Goal: Task Accomplishment & Management: Manage account settings

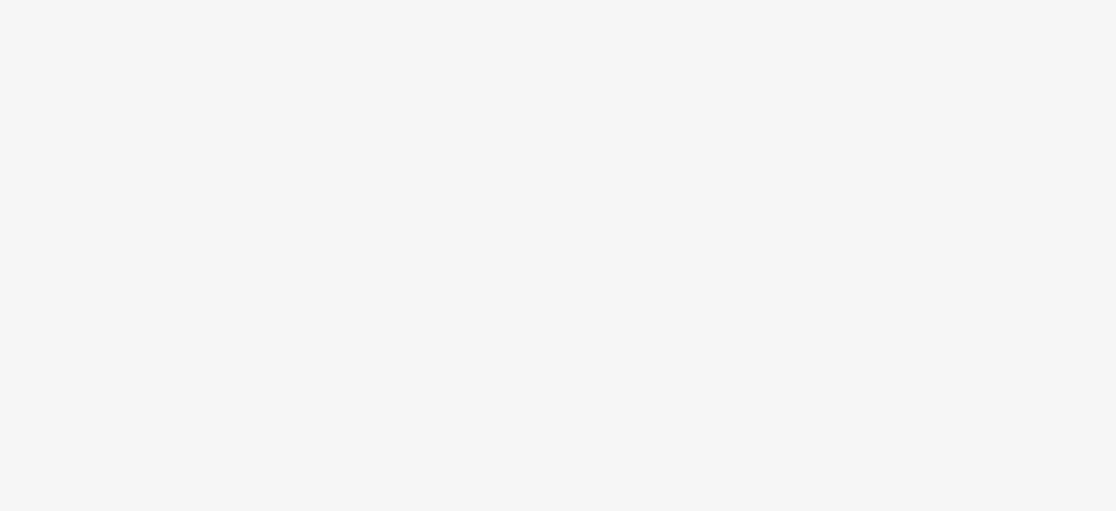
click at [541, 275] on body at bounding box center [558, 255] width 1116 height 511
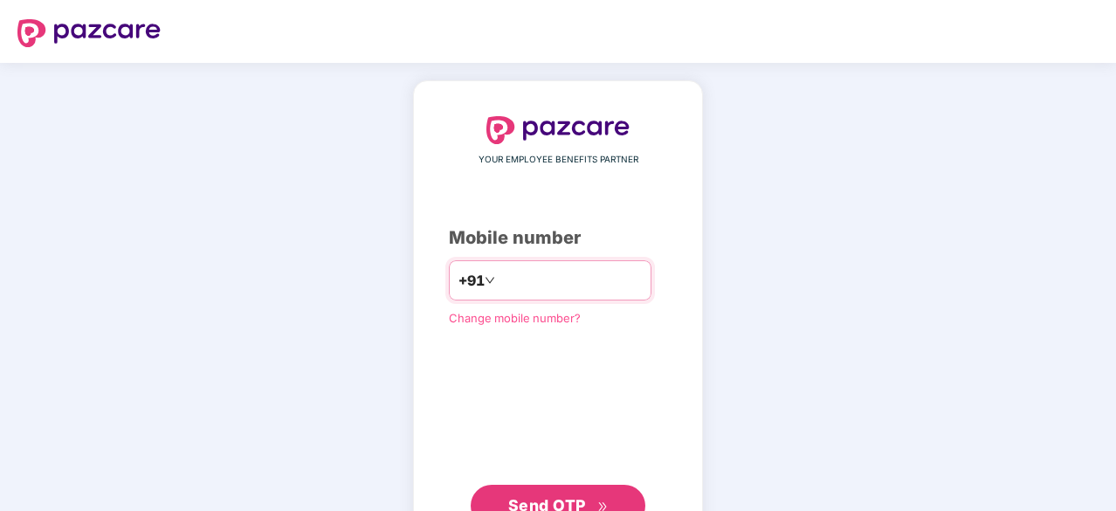
click at [543, 268] on input "number" at bounding box center [569, 280] width 143 height 28
type input "**********"
drag, startPoint x: 588, startPoint y: 491, endPoint x: 573, endPoint y: 477, distance: 21.6
click at [588, 491] on button "Send OTP" at bounding box center [557, 505] width 175 height 42
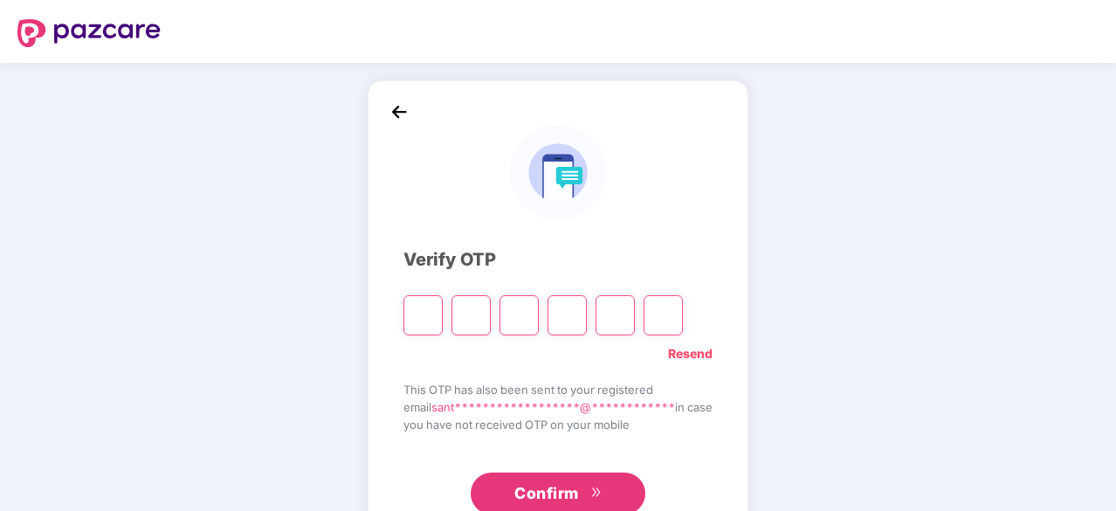
type input "*"
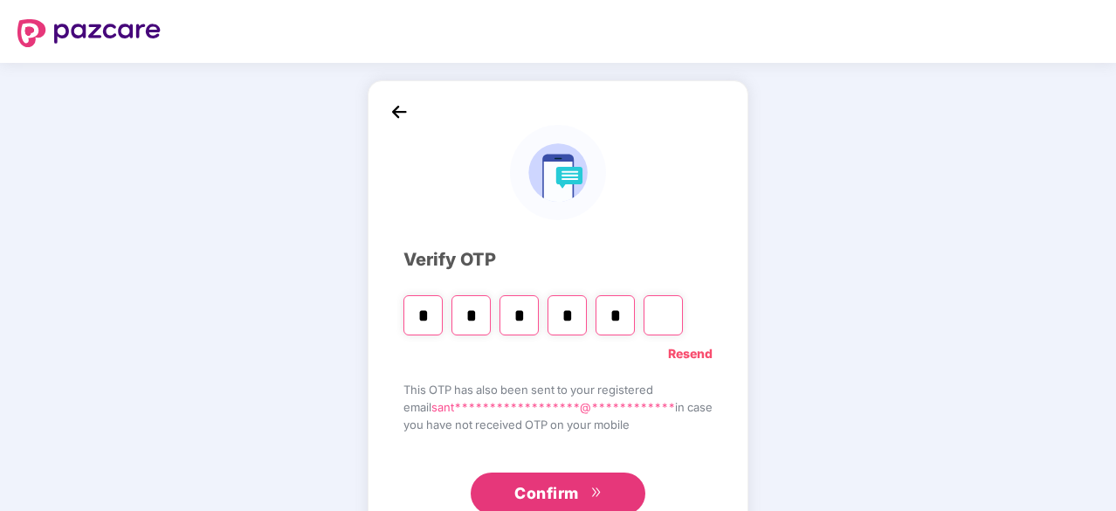
type input "*"
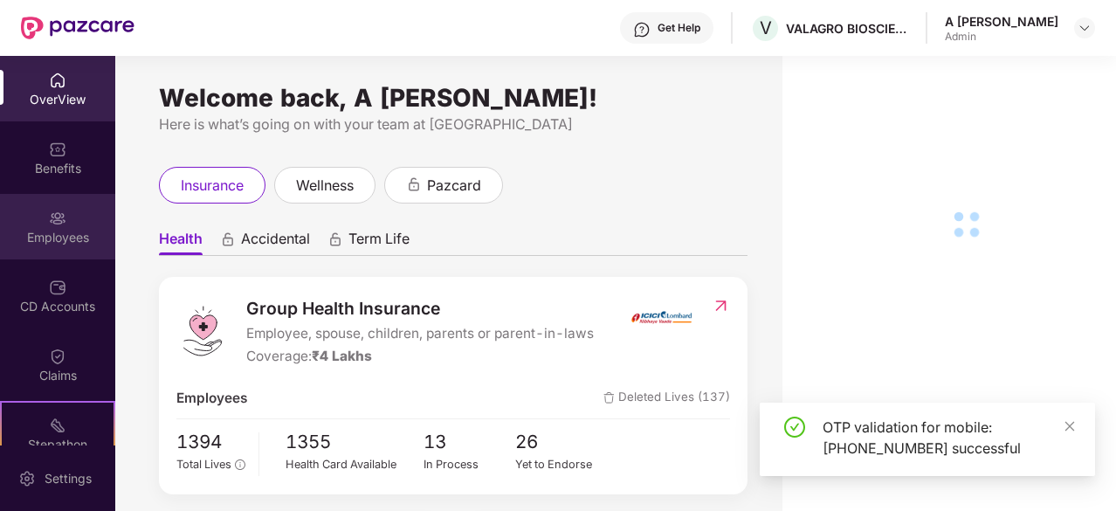
click at [74, 231] on div "Employees" at bounding box center [57, 237] width 115 height 17
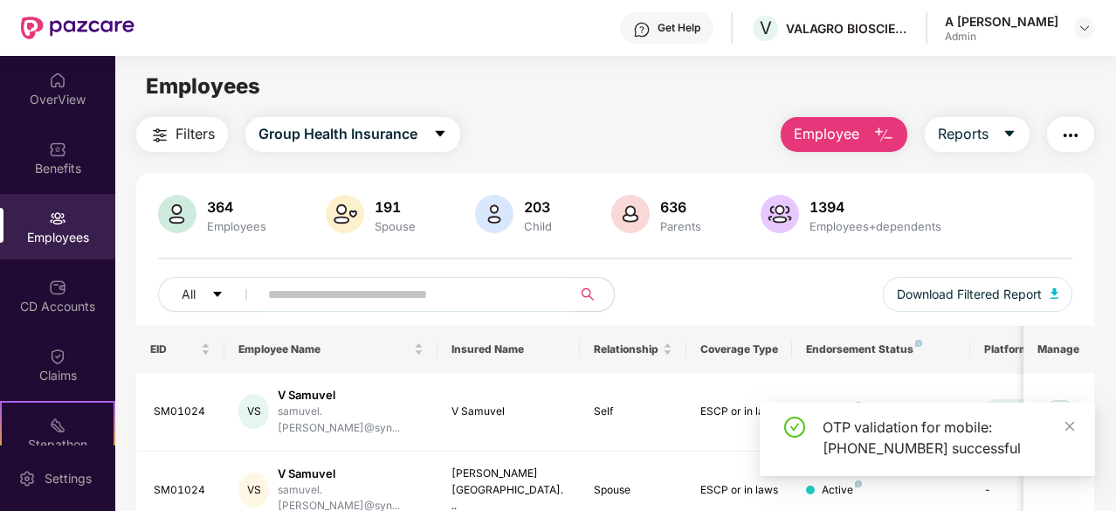
click at [400, 294] on input "text" at bounding box center [408, 294] width 280 height 26
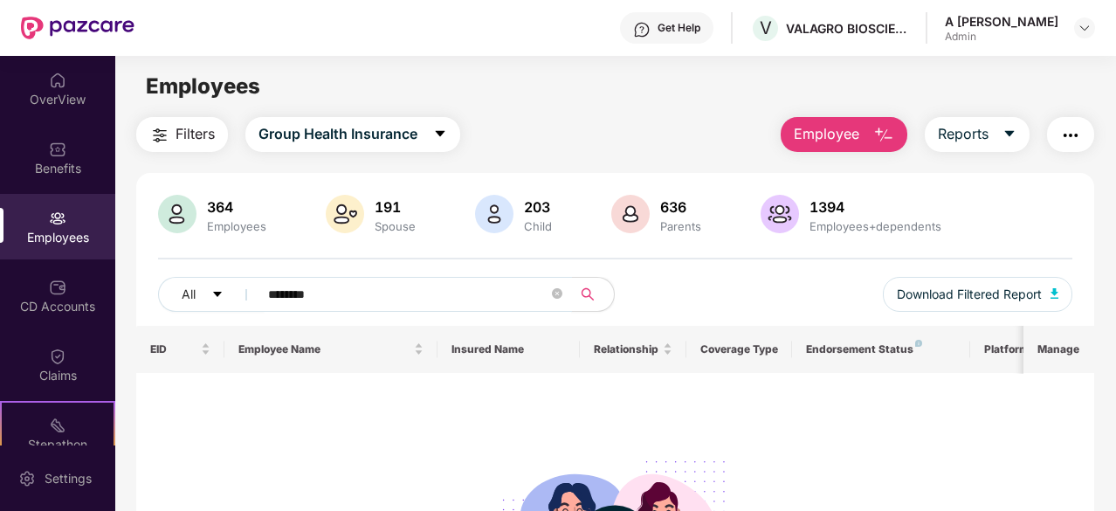
click at [431, 293] on input "********" at bounding box center [408, 294] width 280 height 26
type input "*"
click at [477, 298] on input "*****" at bounding box center [408, 294] width 280 height 26
drag, startPoint x: 1068, startPoint y: 234, endPoint x: 1105, endPoint y: 215, distance: 41.4
click at [1068, 233] on div "364 Employees 191 Spouse 203 Child 636 Parents 1394 Employees+dependents" at bounding box center [615, 216] width 914 height 42
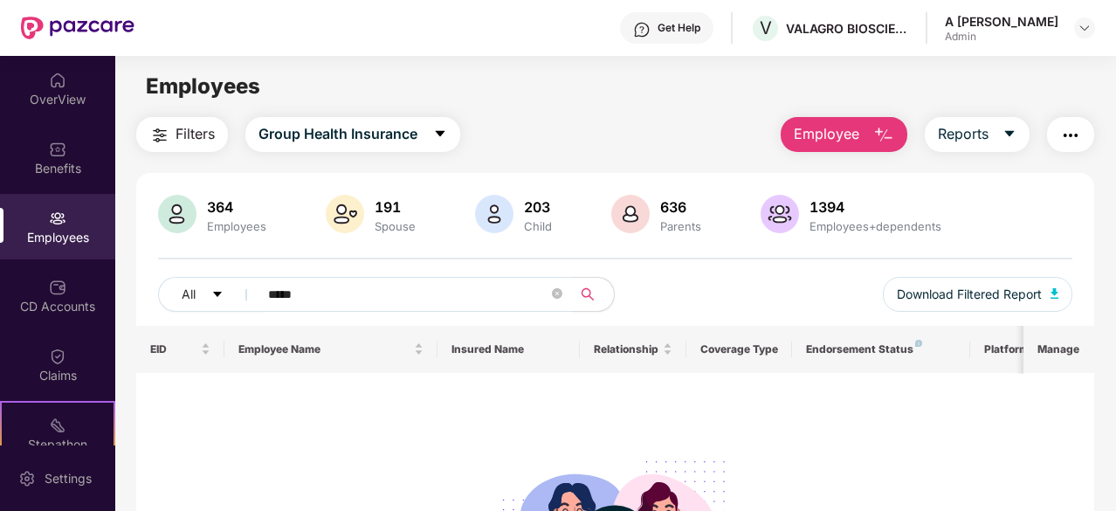
click at [426, 292] on input "*****" at bounding box center [408, 294] width 280 height 26
click at [424, 288] on input "*****" at bounding box center [408, 294] width 280 height 26
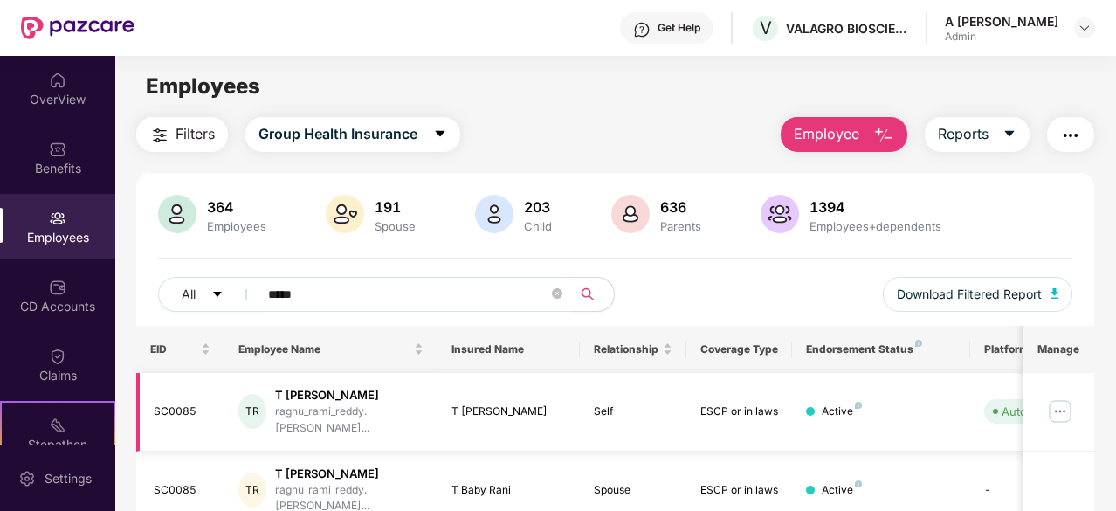
type input "*****"
click at [1063, 402] on img at bounding box center [1060, 411] width 28 height 28
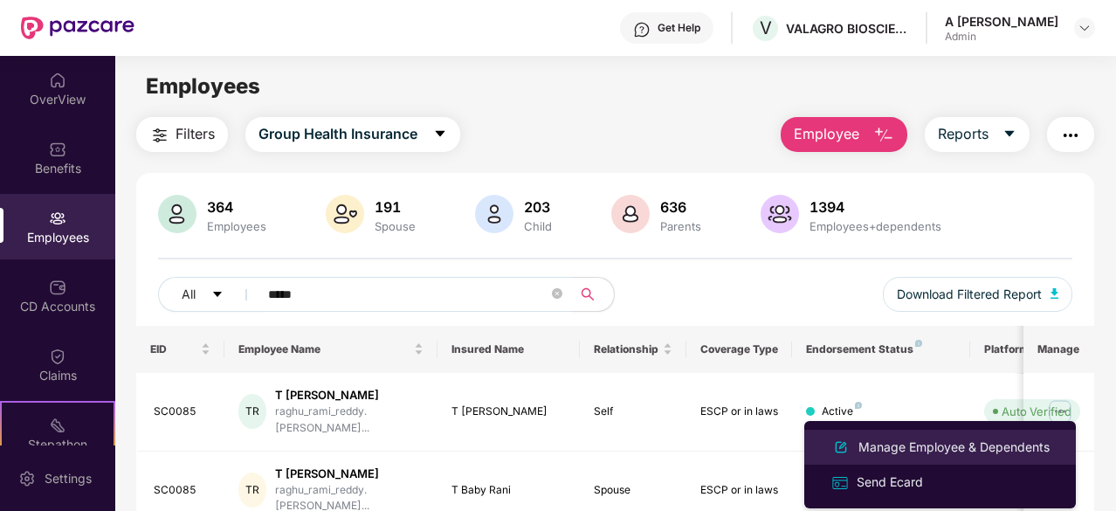
click at [998, 442] on div "Manage Employee & Dependents" at bounding box center [954, 446] width 198 height 19
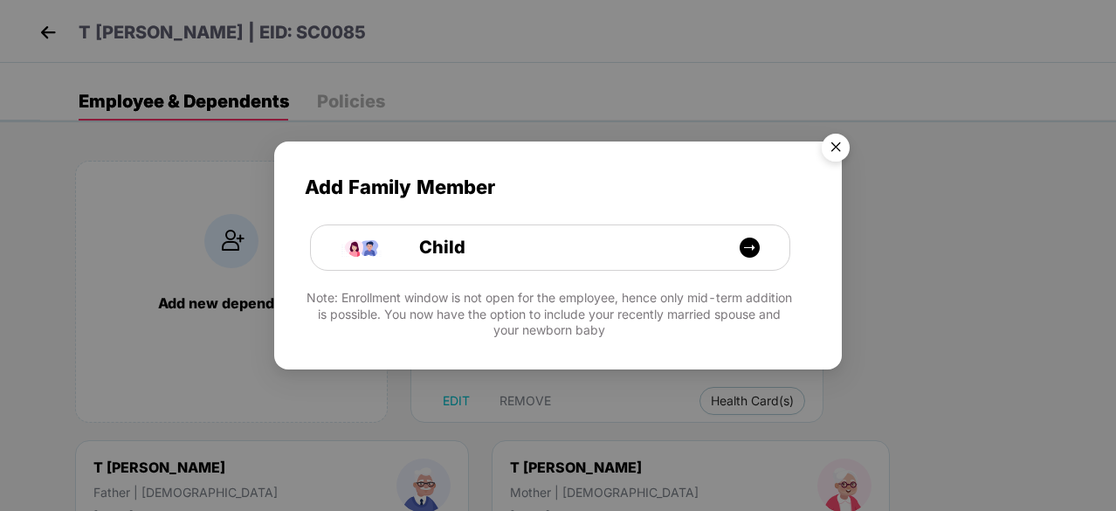
click at [841, 148] on img "Close" at bounding box center [835, 150] width 49 height 49
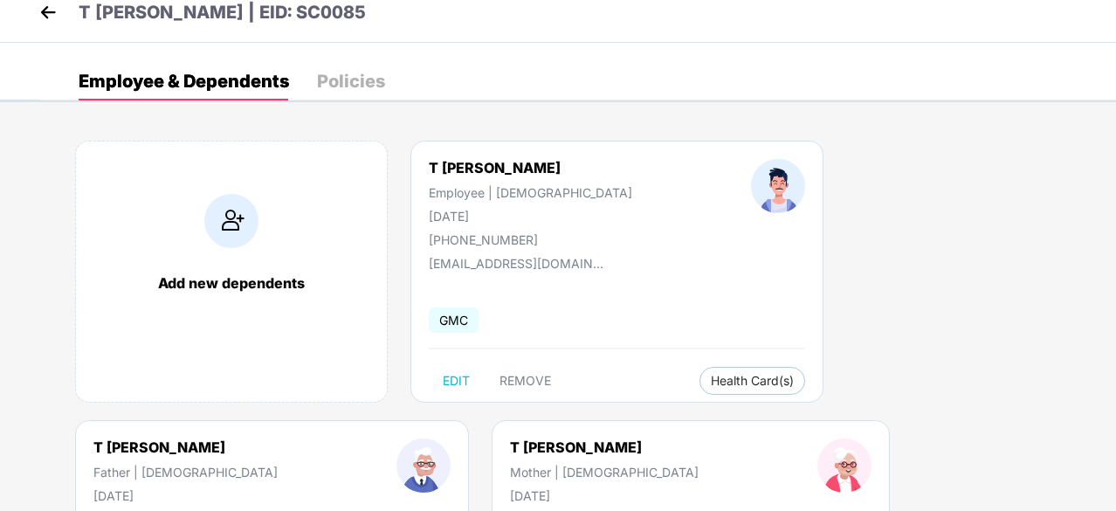
scroll to position [244, 0]
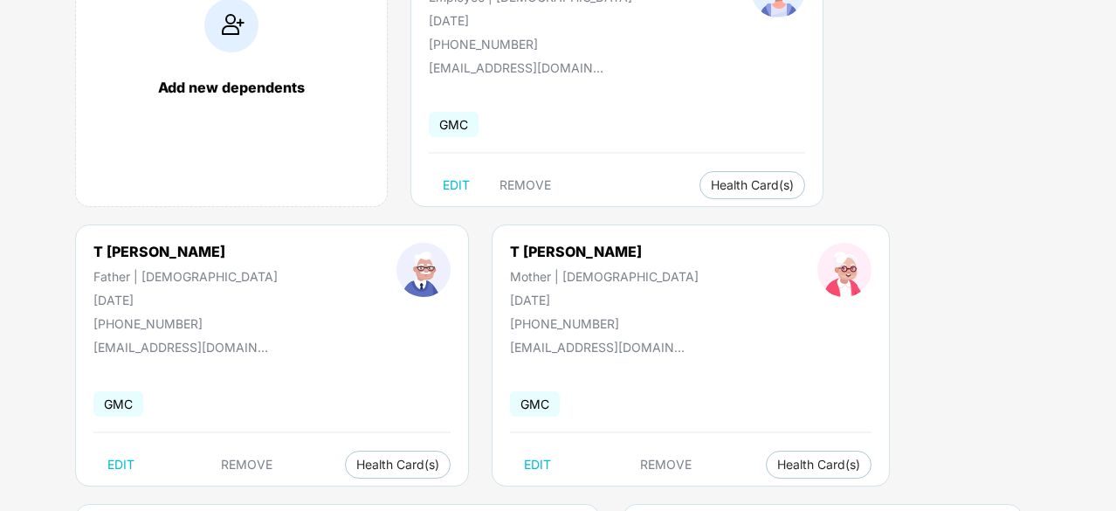
drag, startPoint x: 1058, startPoint y: 175, endPoint x: 990, endPoint y: 270, distance: 117.0
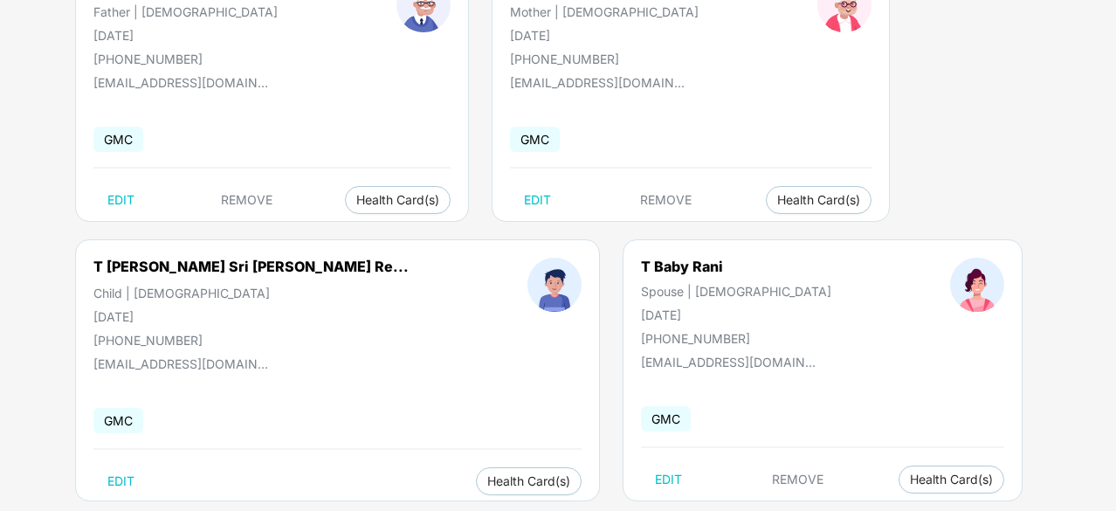
scroll to position [513, 0]
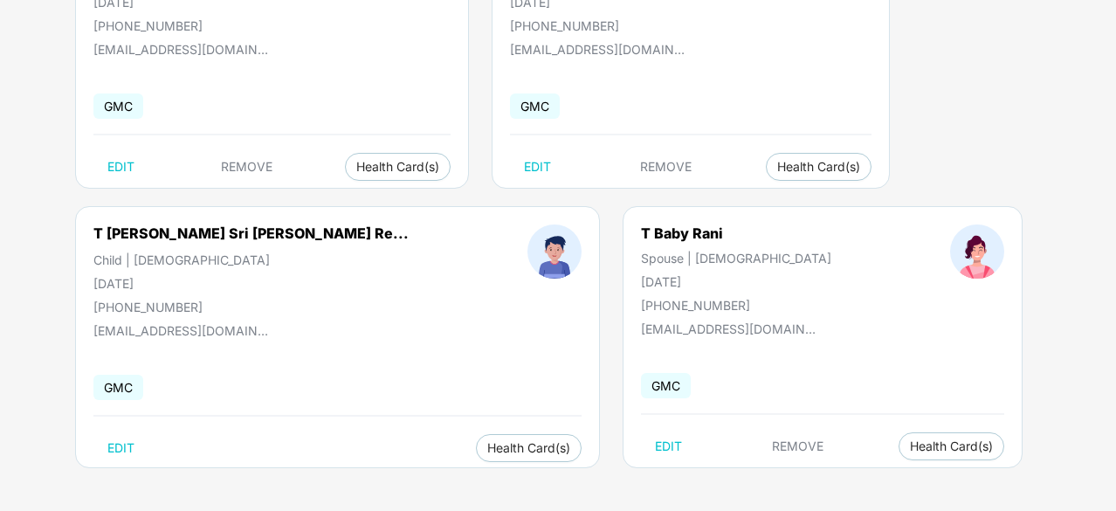
drag, startPoint x: 1020, startPoint y: 150, endPoint x: 986, endPoint y: 259, distance: 114.0
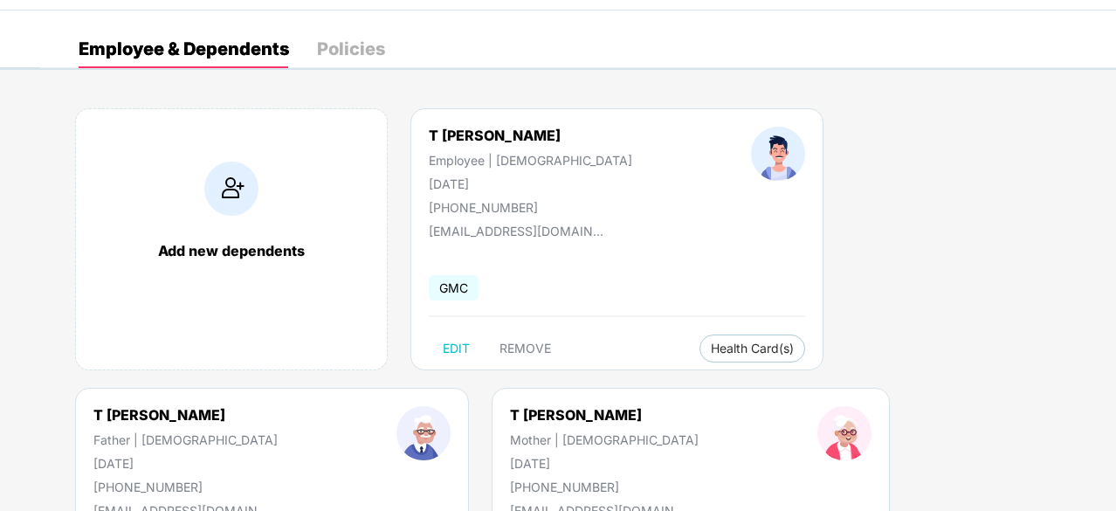
scroll to position [0, 0]
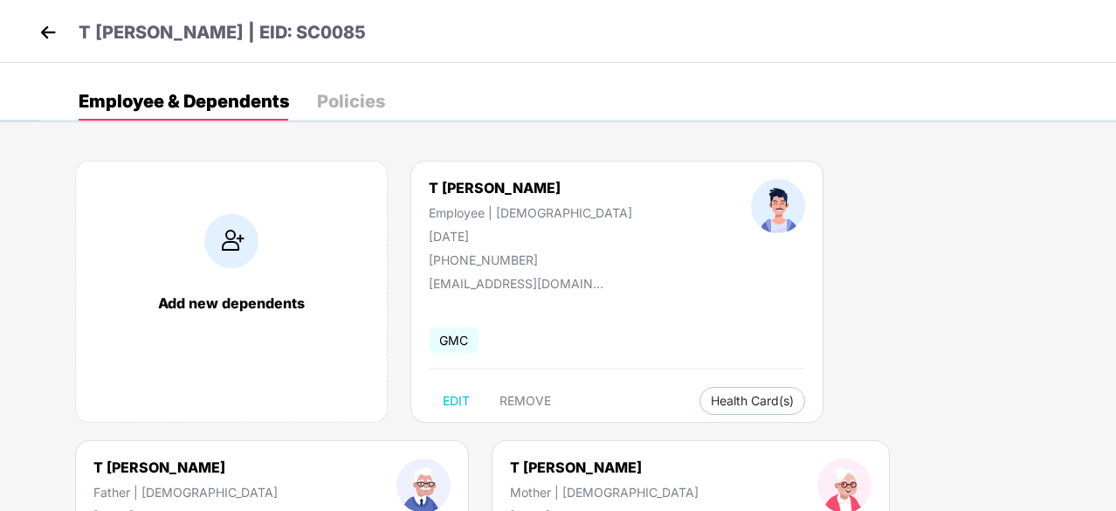
drag, startPoint x: 1002, startPoint y: 162, endPoint x: 1042, endPoint y: -20, distance: 186.8
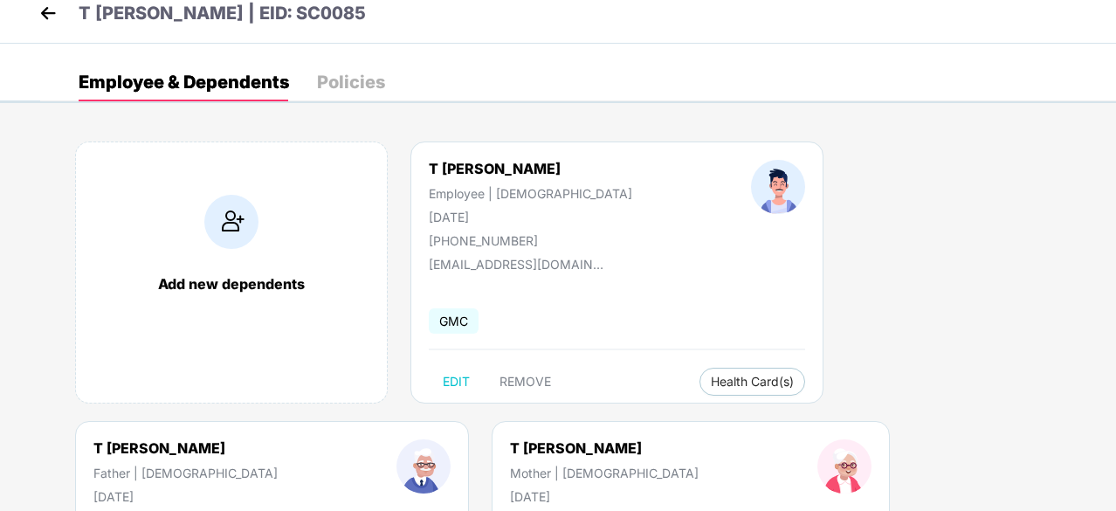
drag, startPoint x: 969, startPoint y: 168, endPoint x: 732, endPoint y: 217, distance: 241.5
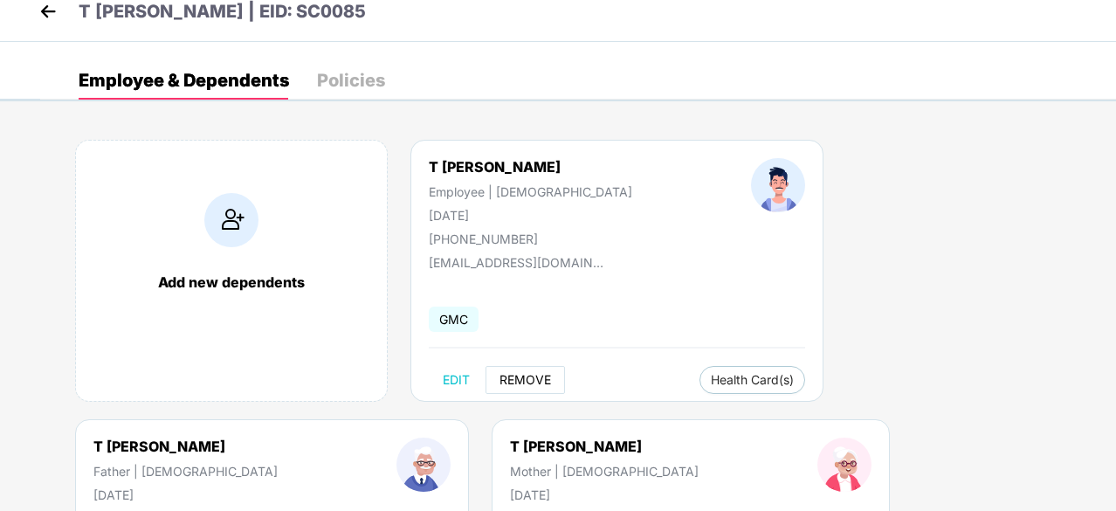
click at [532, 378] on span "REMOVE" at bounding box center [524, 380] width 51 height 14
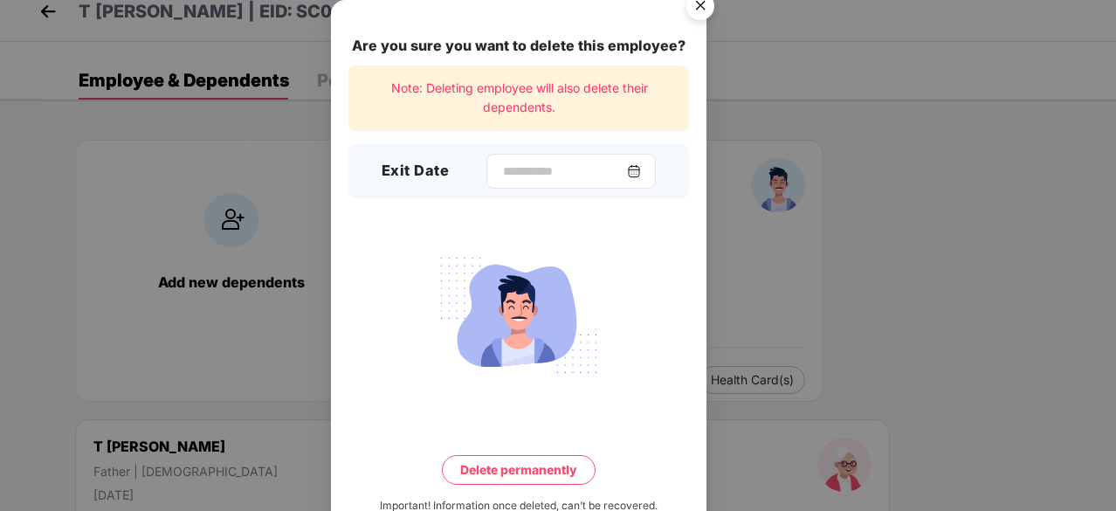
click at [521, 154] on div "Exit Date" at bounding box center [518, 171] width 340 height 54
click at [529, 167] on input at bounding box center [564, 171] width 126 height 18
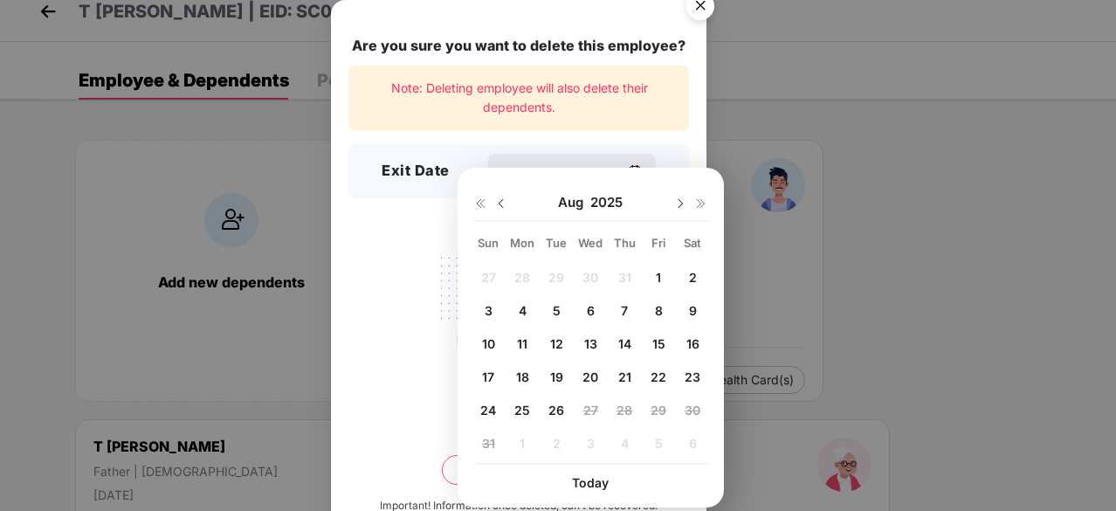
click at [552, 409] on span "26" at bounding box center [556, 409] width 16 height 15
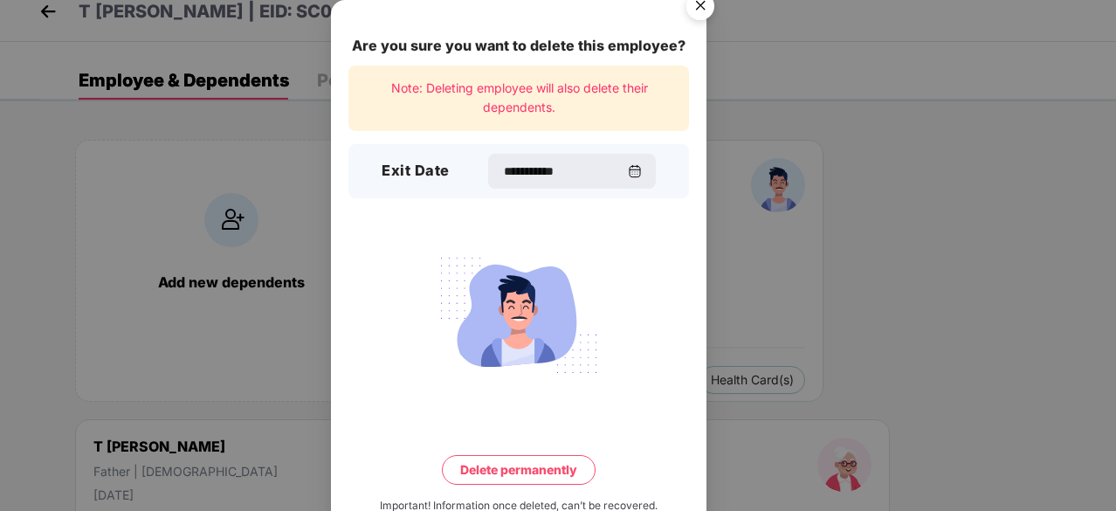
type input "**********"
click at [521, 469] on button "Delete permanently" at bounding box center [519, 470] width 154 height 30
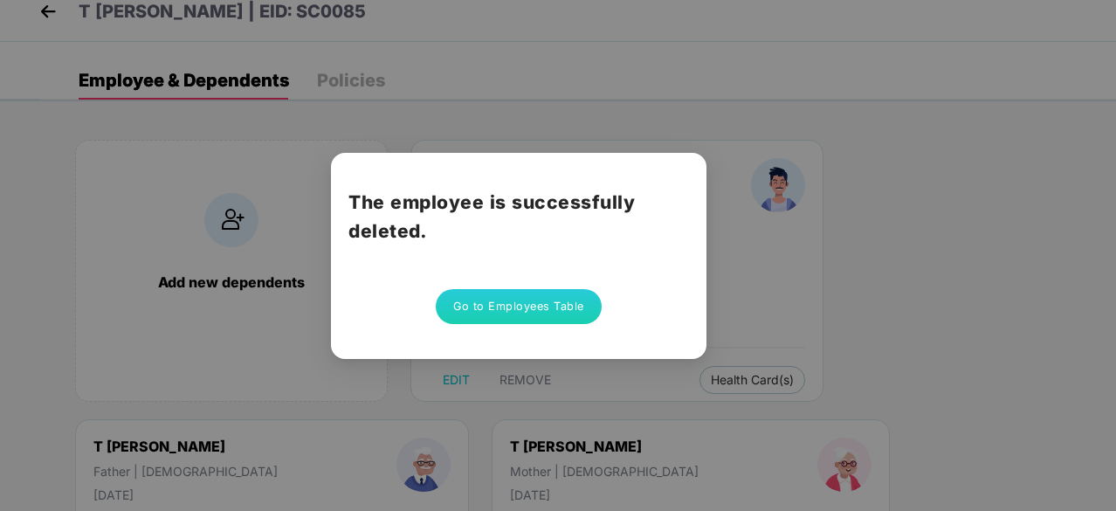
click at [557, 305] on button "Go to Employees Table" at bounding box center [519, 306] width 166 height 35
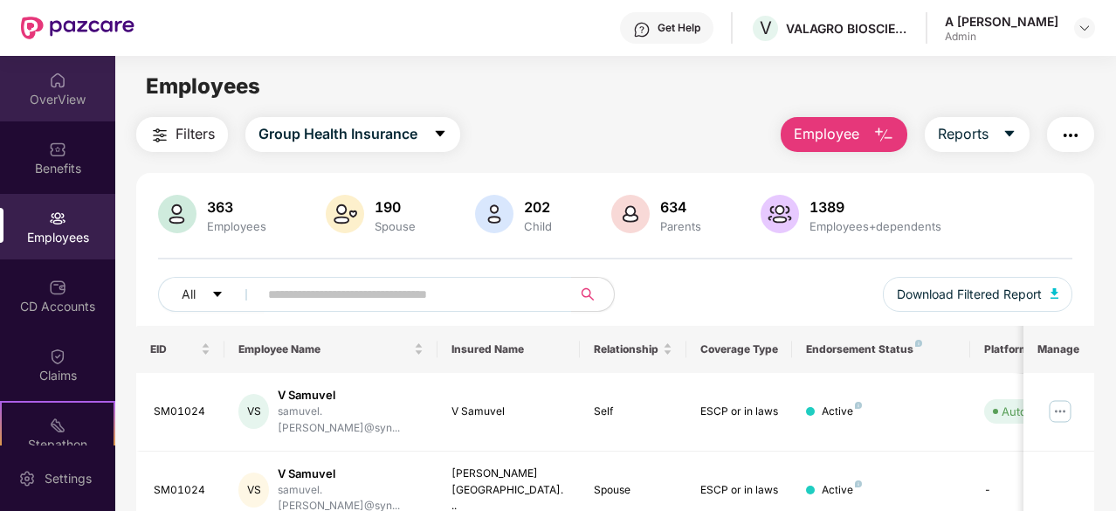
click at [80, 91] on div "OverView" at bounding box center [57, 99] width 115 height 17
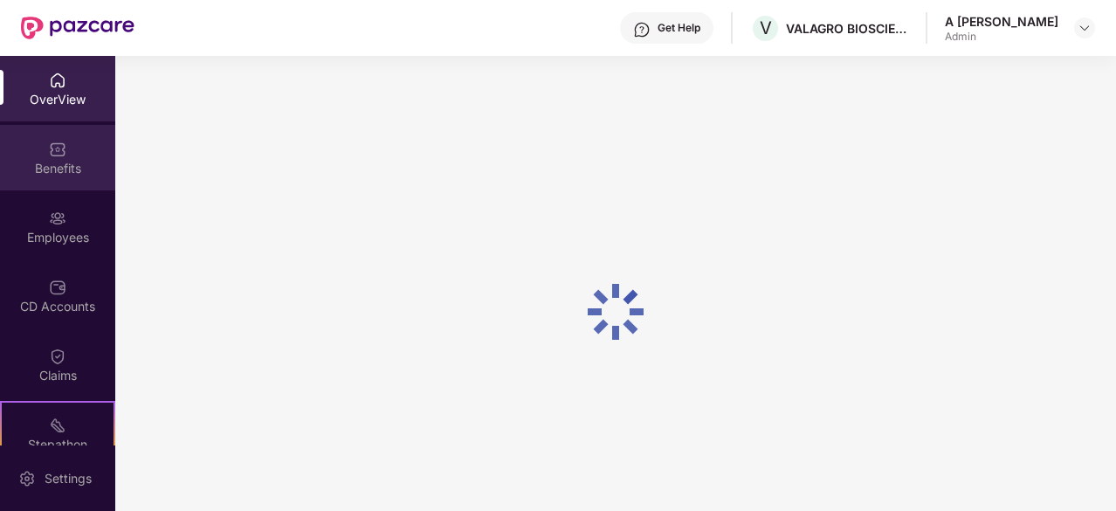
click at [63, 166] on div "Benefits" at bounding box center [57, 168] width 115 height 17
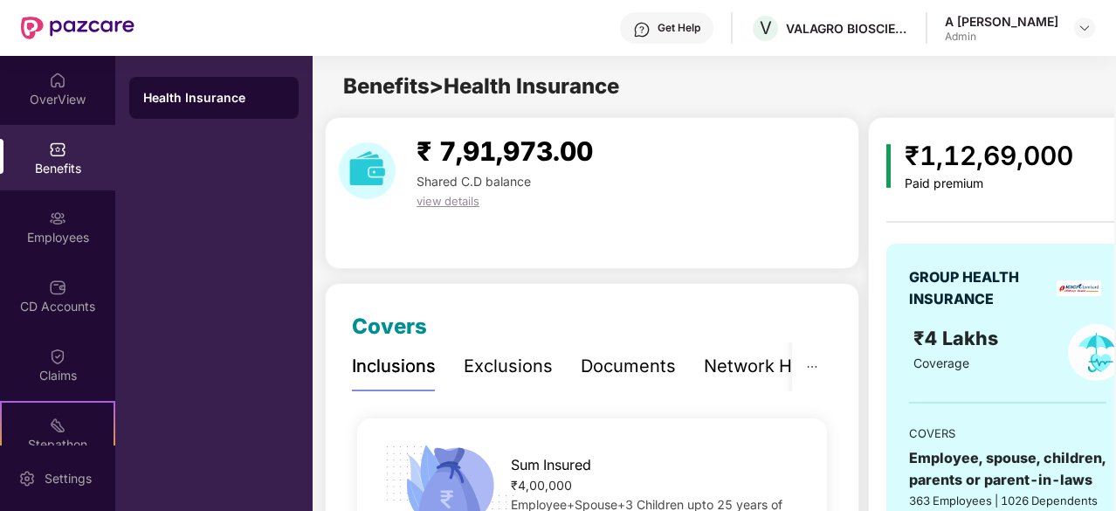
click at [909, 86] on div "Benefits > Health Insurance" at bounding box center [712, 86] width 801 height 33
